Goal: Task Accomplishment & Management: Manage account settings

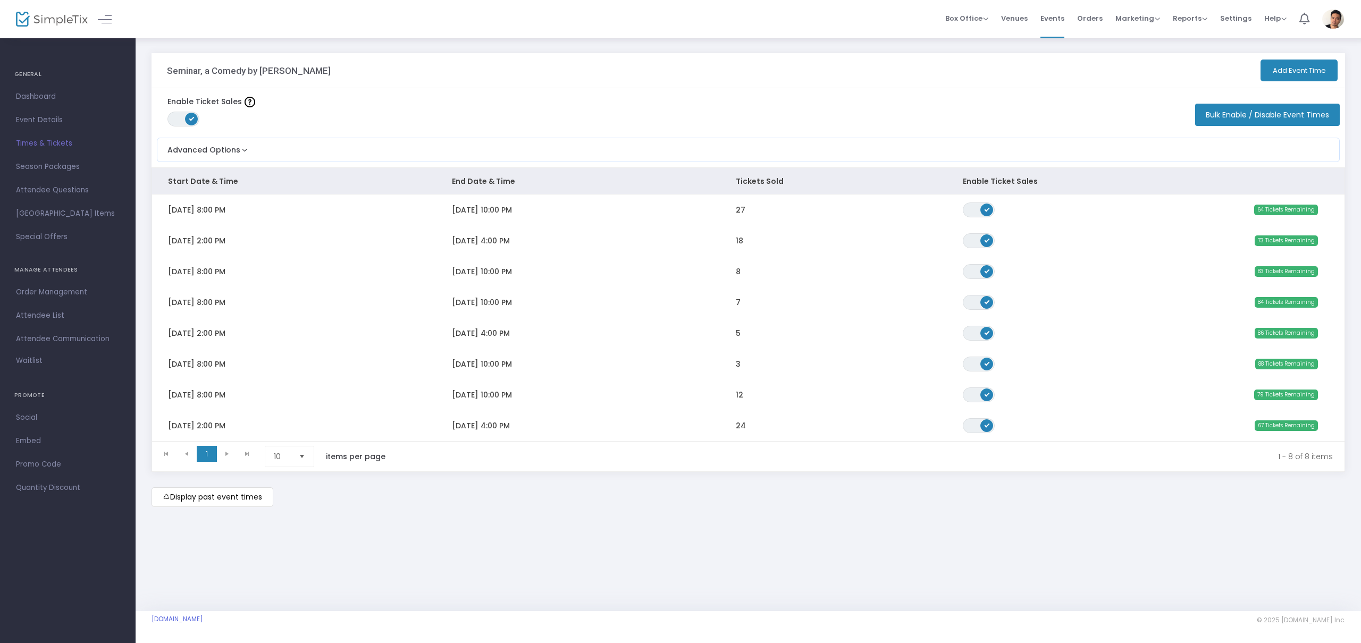
click at [79, 188] on span "Attendee Questions" at bounding box center [68, 190] width 104 height 14
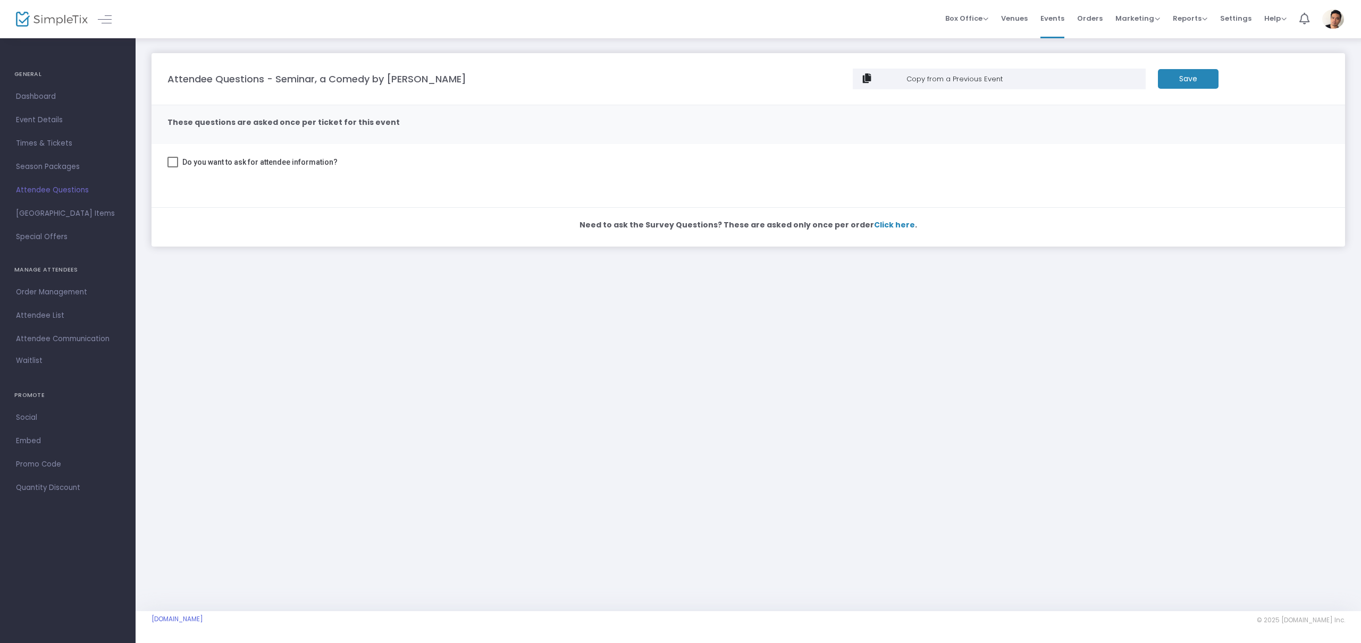
click at [170, 159] on span at bounding box center [172, 162] width 11 height 11
click at [172, 167] on input "Do you want to ask for attendee information?" at bounding box center [172, 167] width 1 height 1
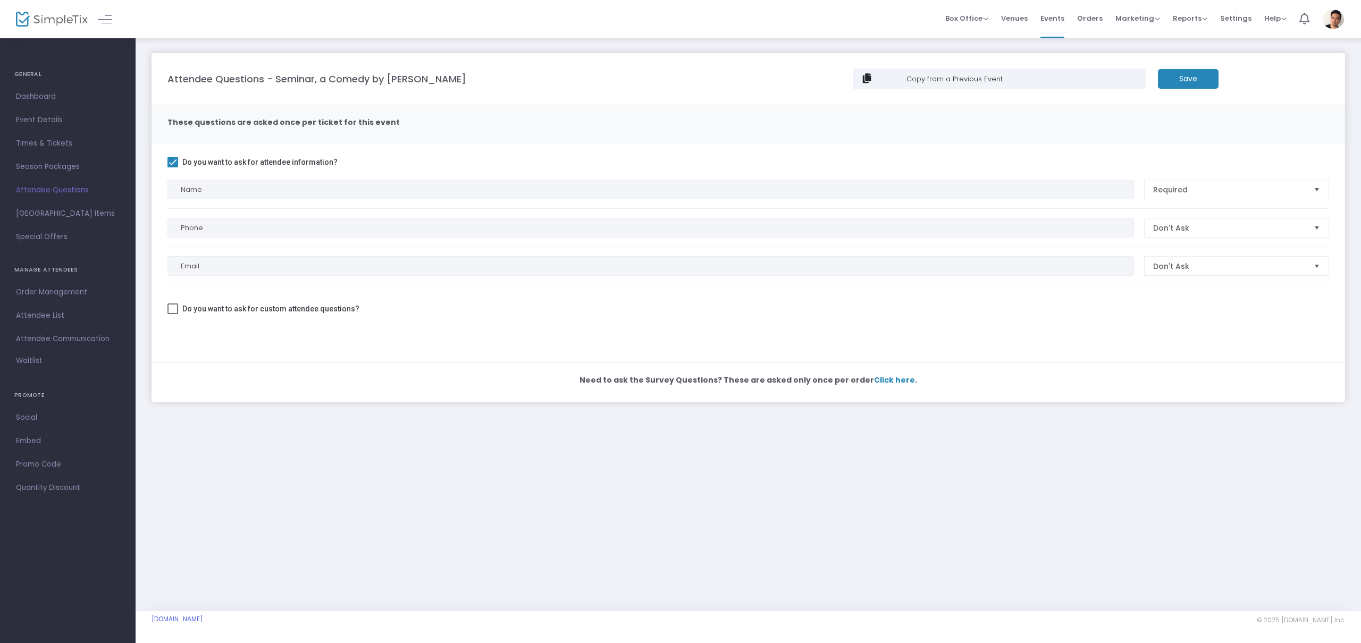
click at [170, 159] on span at bounding box center [172, 162] width 11 height 11
click at [172, 167] on input "Do you want to ask for attendee information?" at bounding box center [172, 167] width 1 height 1
checkbox input "false"
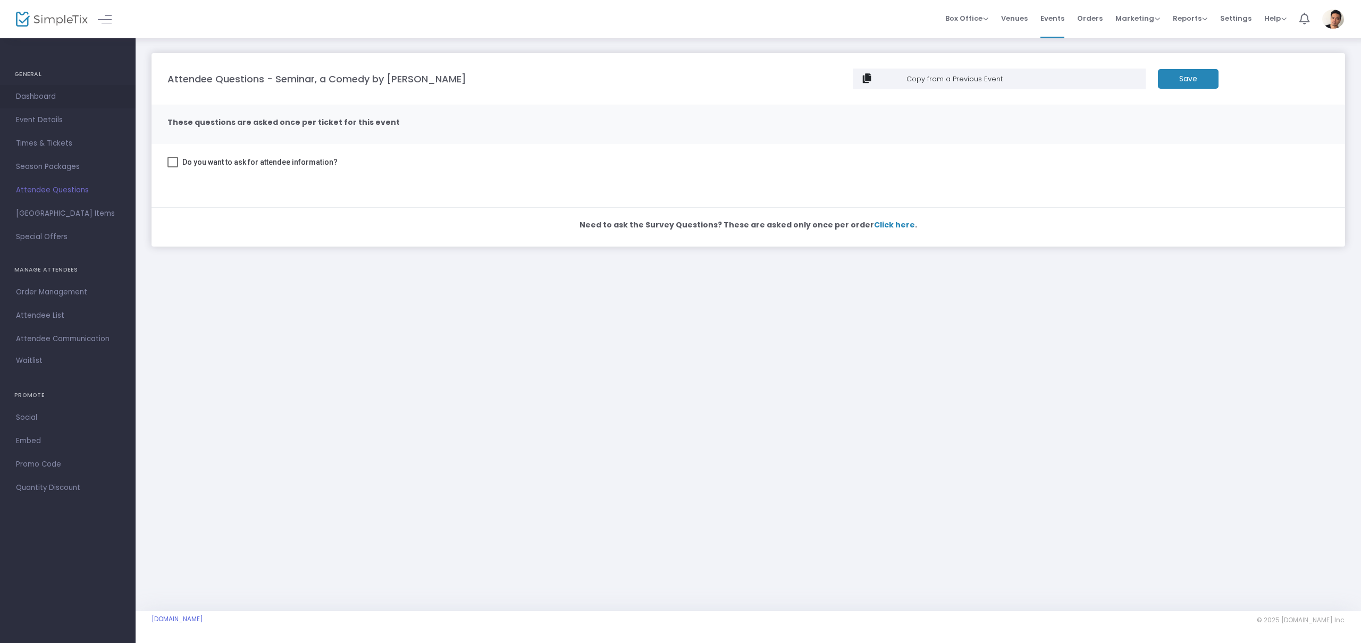
click at [40, 103] on span "Dashboard" at bounding box center [68, 97] width 104 height 14
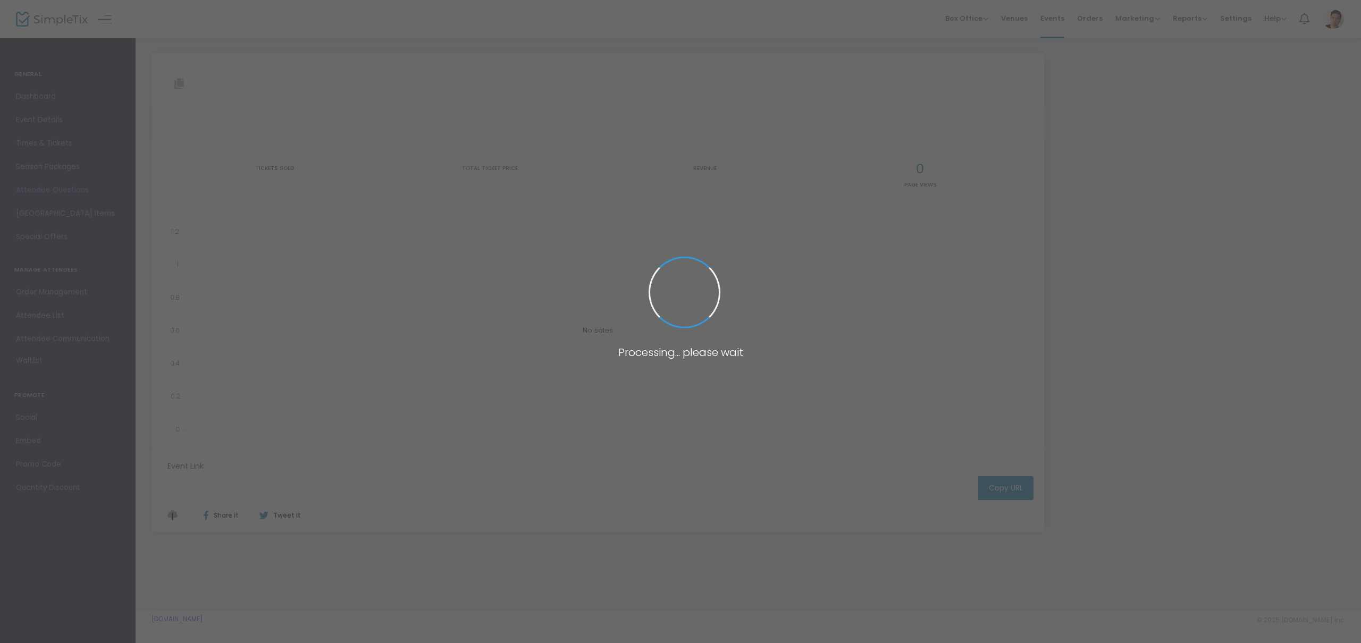
type input "[URL][DOMAIN_NAME][PERSON_NAME]"
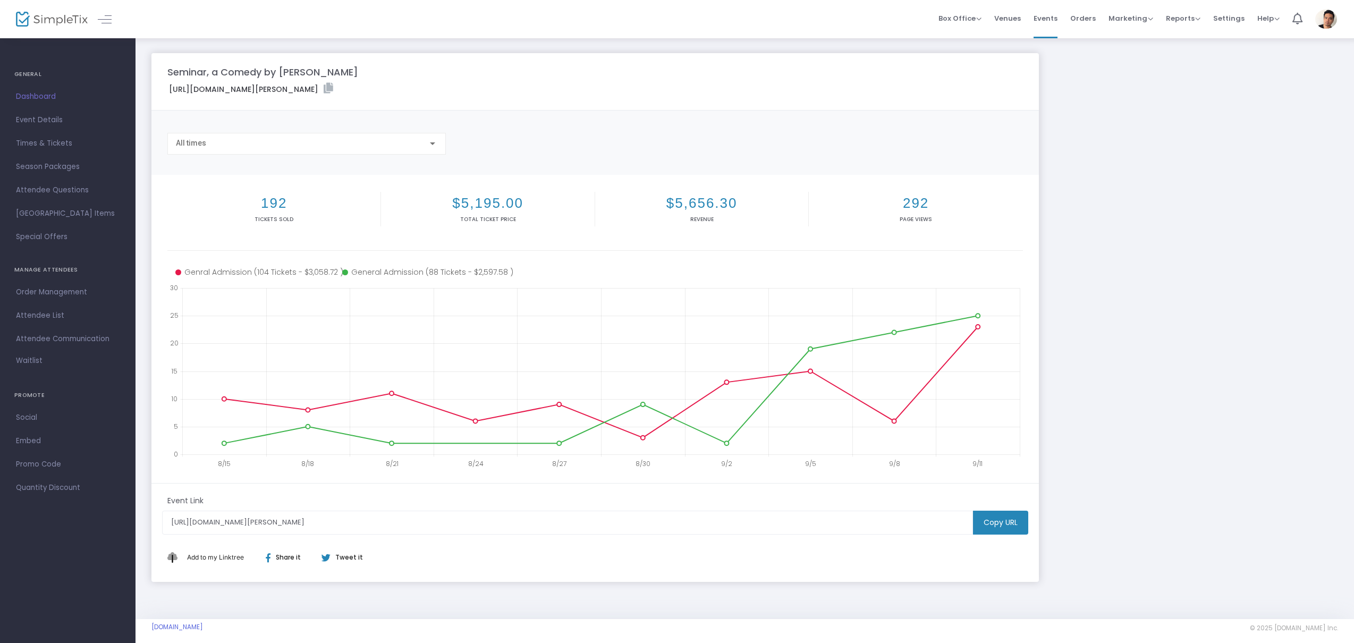
click at [38, 98] on span "Dashboard" at bounding box center [68, 97] width 104 height 14
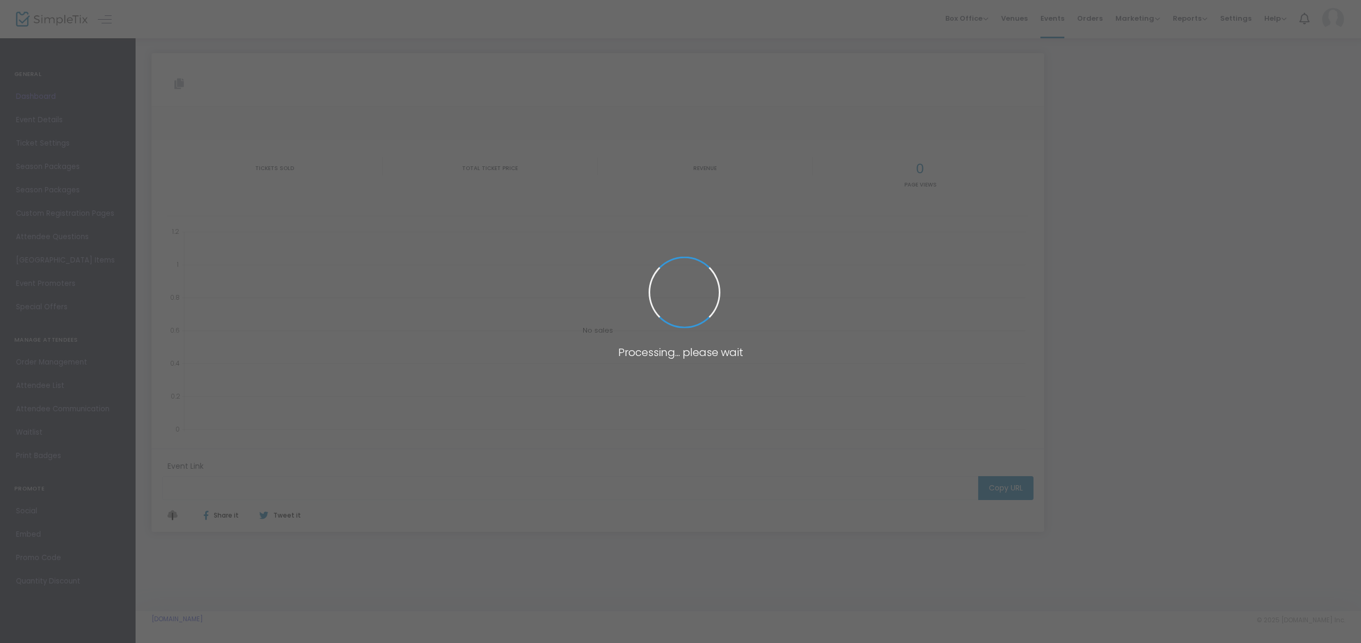
type input "[URL][DOMAIN_NAME][PERSON_NAME]"
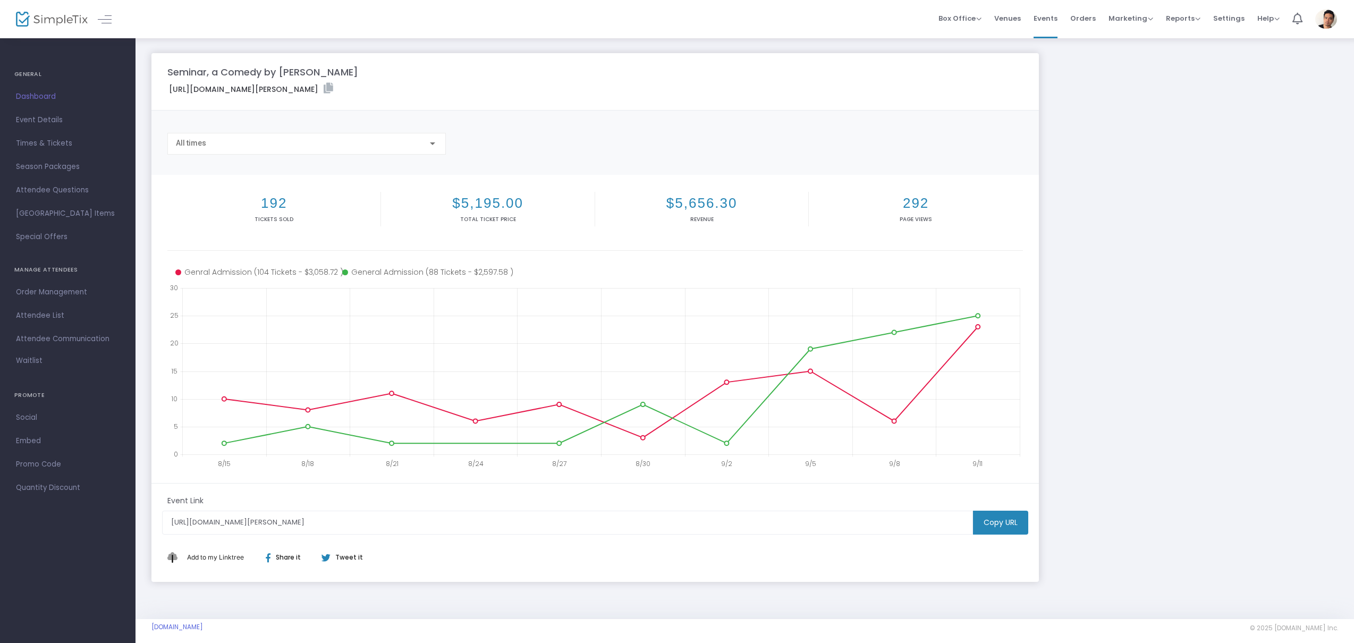
click at [39, 22] on img at bounding box center [52, 19] width 72 height 15
